Goal: Navigation & Orientation: Find specific page/section

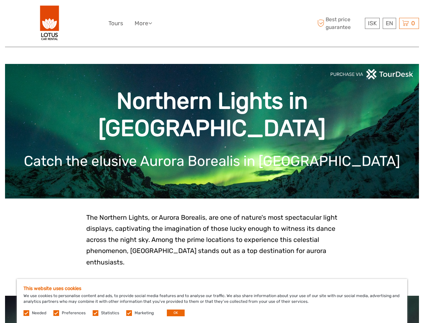
click at [212, 24] on div "ISK ISK € $ £ EN English Español Deutsch Tours More Travel Articles Back to Lot…" at bounding box center [212, 23] width 207 height 37
click at [136, 23] on link "More" at bounding box center [143, 23] width 17 height 10
click at [145, 23] on link "More" at bounding box center [143, 23] width 17 height 10
click at [152, 23] on icon at bounding box center [151, 23] width 4 height 6
click at [372, 23] on span "ISK" at bounding box center [372, 23] width 9 height 7
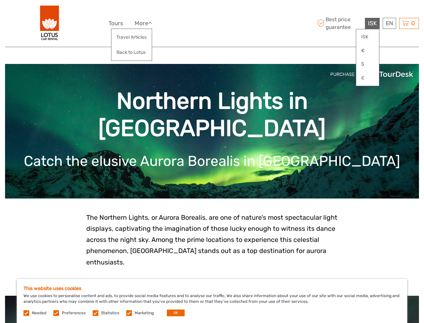
click at [390, 23] on div "EN English Español Deutsch" at bounding box center [389, 23] width 13 height 11
click at [409, 23] on div "0 Items Total 0 ISK Checkout The shopping cart is empty." at bounding box center [410, 23] width 20 height 11
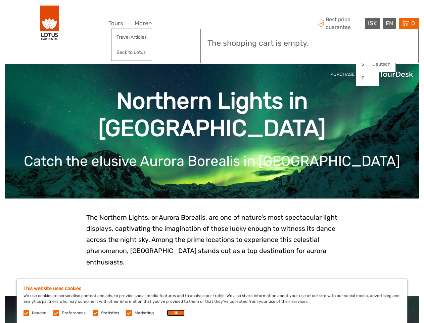
click at [173, 313] on button "OK" at bounding box center [176, 312] width 18 height 7
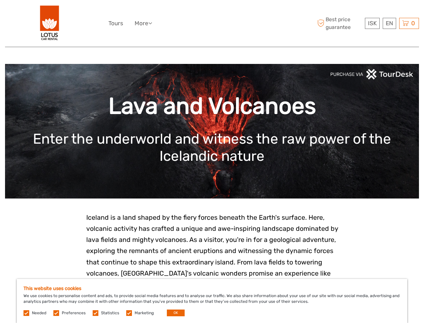
click at [212, 24] on div "ISK ISK € $ £ EN English Español Deutsch Tours More Travel Articles Back to Lot…" at bounding box center [212, 23] width 207 height 37
click at [136, 23] on link "More" at bounding box center [143, 23] width 17 height 10
click at [145, 23] on link "More" at bounding box center [143, 23] width 17 height 10
click at [152, 23] on icon at bounding box center [151, 23] width 4 height 6
click at [372, 23] on span "ISK" at bounding box center [372, 23] width 9 height 7
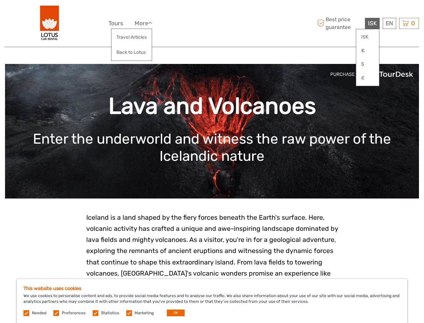
click at [390, 23] on div "EN English Español Deutsch" at bounding box center [389, 23] width 13 height 11
click at [409, 23] on div "0 Items Total 0 ISK Checkout The shopping cart is empty." at bounding box center [410, 23] width 20 height 11
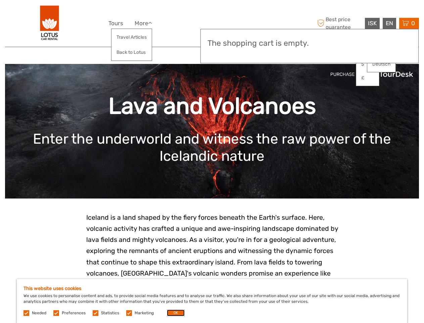
click at [173, 313] on button "OK" at bounding box center [176, 312] width 18 height 7
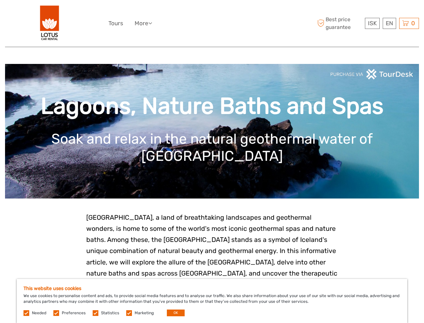
click at [212, 24] on div "ISK ISK € $ £ EN English Español Deutsch Tours More Travel Articles Back to Lot…" at bounding box center [212, 23] width 207 height 37
click at [136, 23] on link "More" at bounding box center [143, 23] width 17 height 10
click at [145, 23] on link "More" at bounding box center [143, 23] width 17 height 10
click at [152, 23] on icon at bounding box center [151, 23] width 4 height 6
click at [372, 23] on span "ISK" at bounding box center [372, 23] width 9 height 7
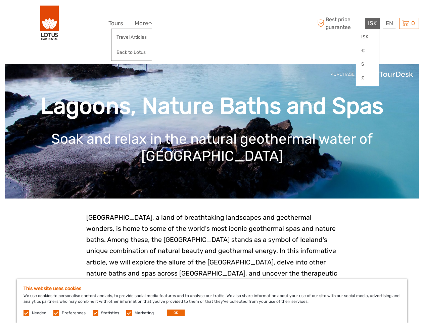
click at [390, 23] on div "EN English Español Deutsch" at bounding box center [389, 23] width 13 height 11
click at [409, 23] on div "0 Items Total 0 ISK Checkout The shopping cart is empty." at bounding box center [410, 23] width 20 height 11
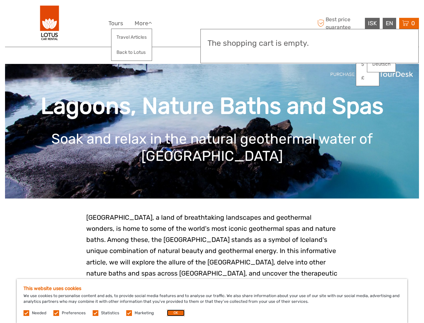
click at [173, 313] on button "OK" at bounding box center [176, 312] width 18 height 7
